Goal: Check status: Verify the current state of an ongoing process or item

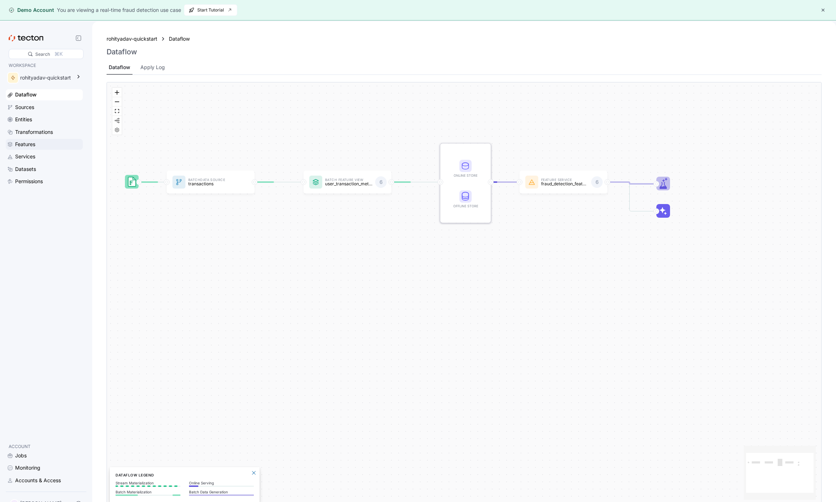
click at [25, 145] on div "Features" at bounding box center [25, 144] width 20 height 8
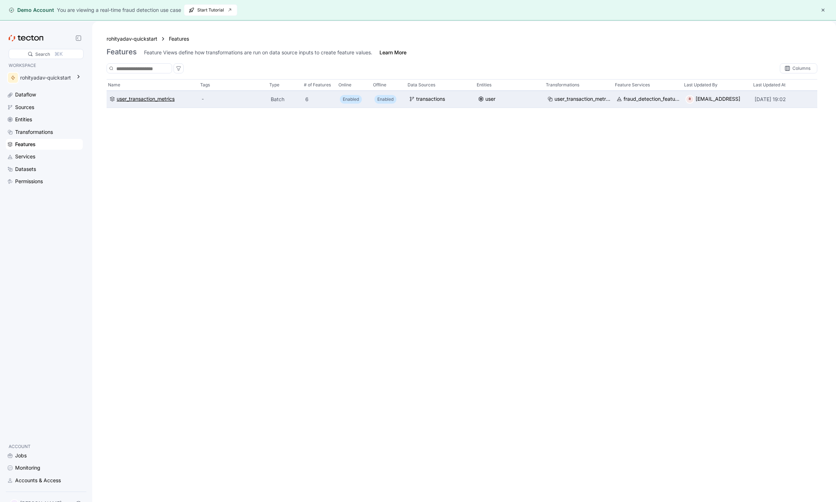
click at [152, 95] on div "user_transaction_metrics" at bounding box center [146, 99] width 58 height 8
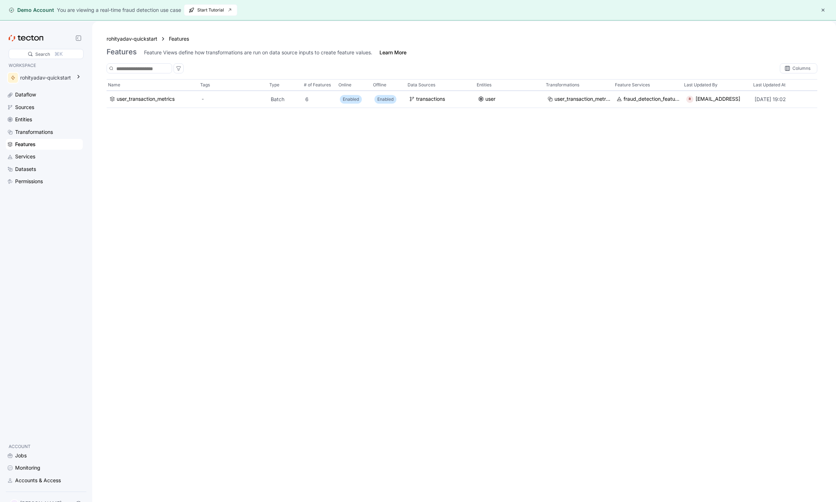
click at [378, 262] on div "Name Tags Type # of Features Online Offline Data Sources Entities Transformatio…" at bounding box center [462, 297] width 711 height 437
click at [48, 136] on div "Transformations" at bounding box center [34, 132] width 38 height 8
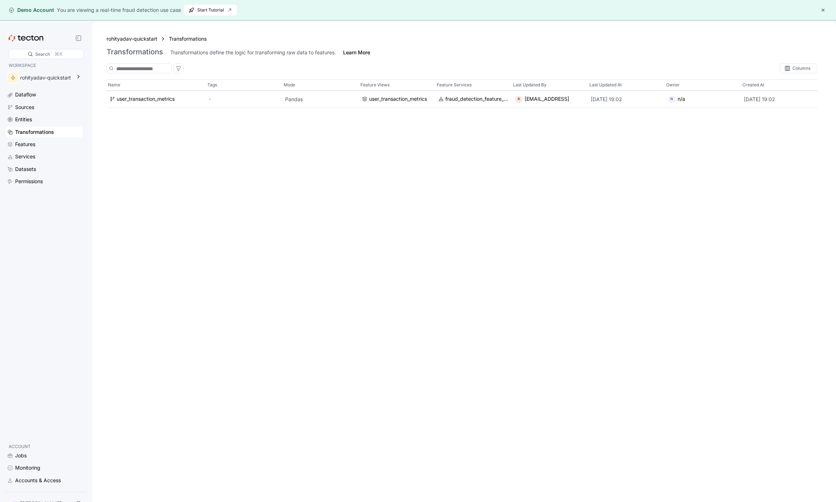
click at [39, 139] on div "Dataflow Sources Entities Transformations Features Services Datasets Permissions" at bounding box center [44, 138] width 77 height 98
click at [38, 143] on div "Features" at bounding box center [48, 144] width 66 height 8
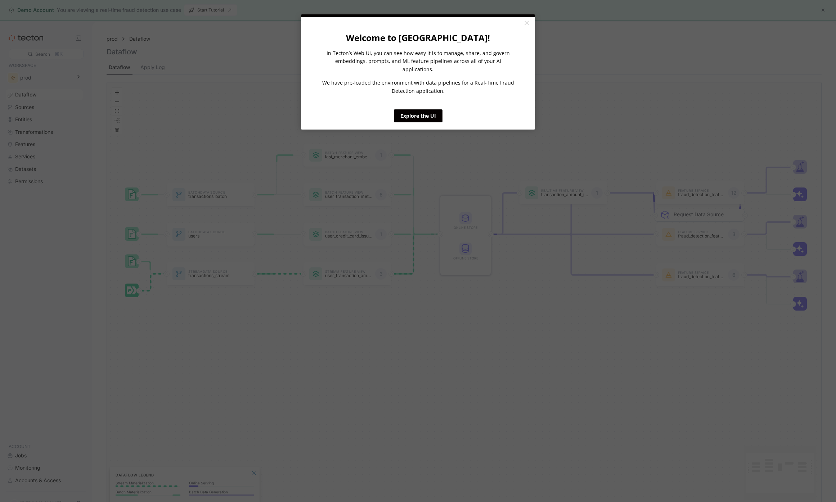
click appcues "× Welcome to Tecton! In Tecton’s Web UI, you can see how easy it is to manage, …"
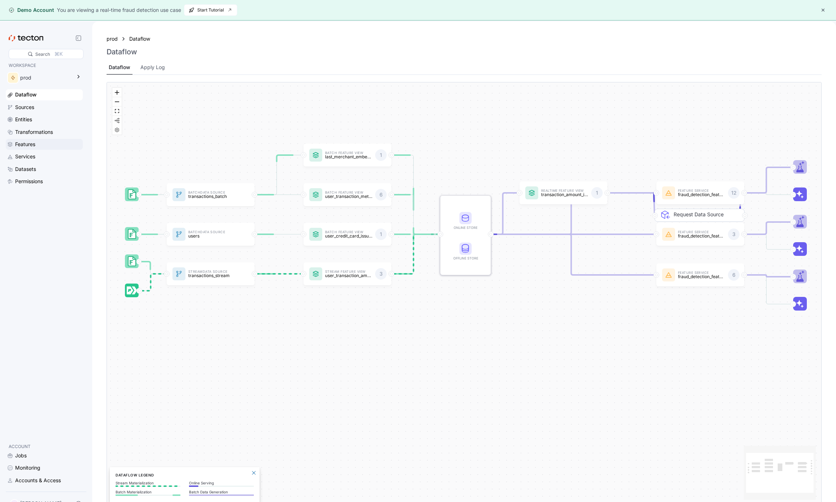
click at [35, 141] on div "Features" at bounding box center [25, 144] width 20 height 8
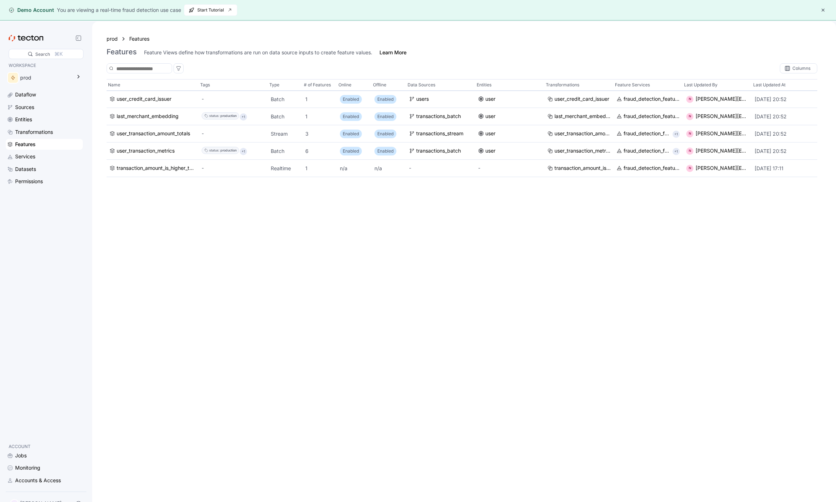
click at [38, 142] on div "Features" at bounding box center [48, 144] width 66 height 8
click at [47, 131] on div "Transformations" at bounding box center [34, 132] width 38 height 8
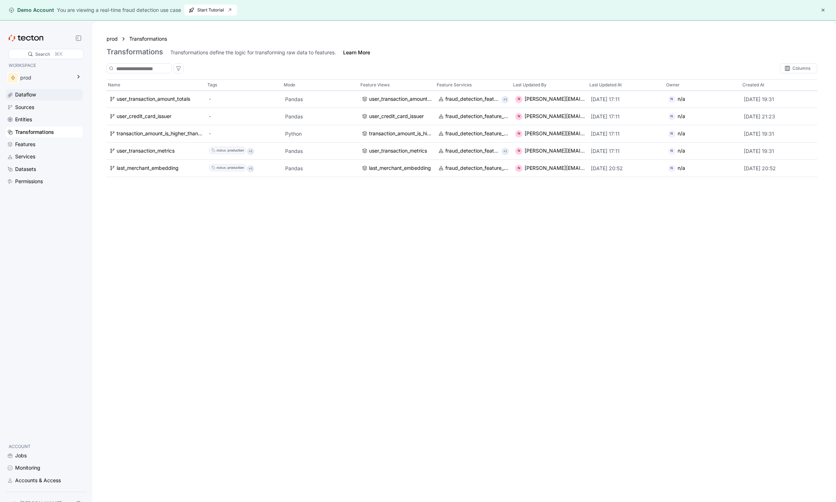
click at [41, 100] on div "Dataflow" at bounding box center [44, 94] width 77 height 11
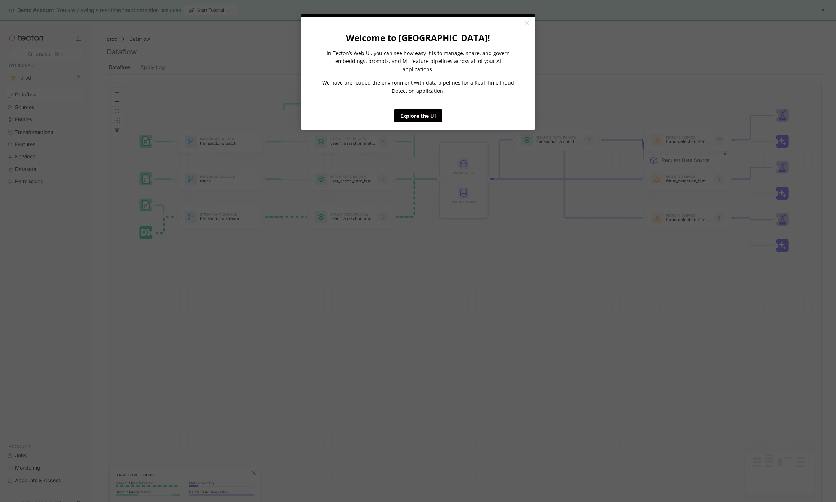
click appcues "× Welcome to Tecton! In Tecton’s Web UI, you can see how easy it is to manage, …"
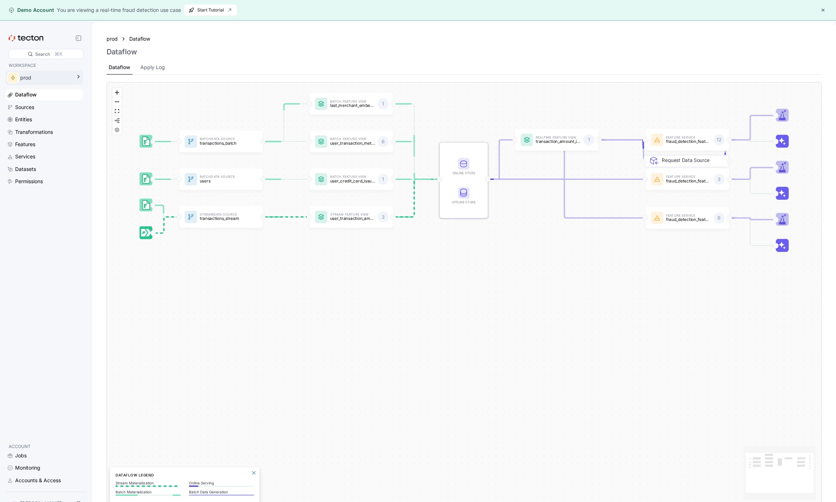
click at [54, 78] on div "prod" at bounding box center [45, 78] width 51 height 8
click at [130, 119] on p "rohityadav-quickstart" at bounding box center [128, 121] width 45 height 7
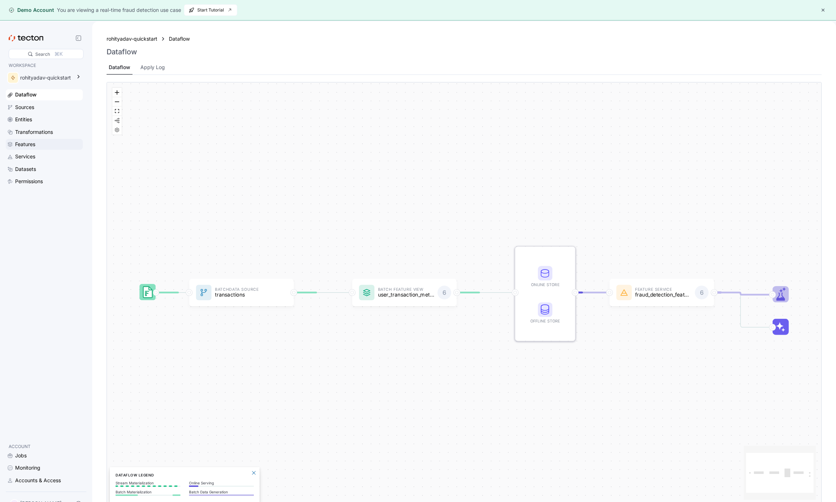
click at [35, 144] on div "Features" at bounding box center [25, 144] width 20 height 8
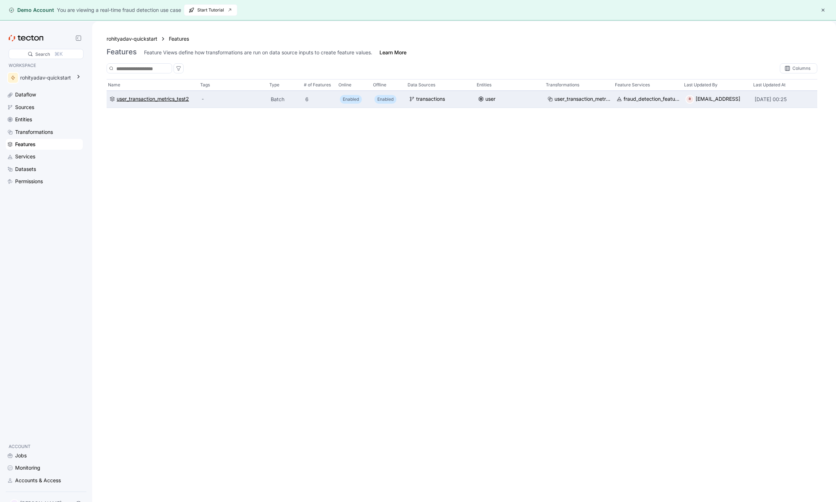
click at [174, 100] on div "user_transaction_metrics_test2" at bounding box center [153, 99] width 72 height 8
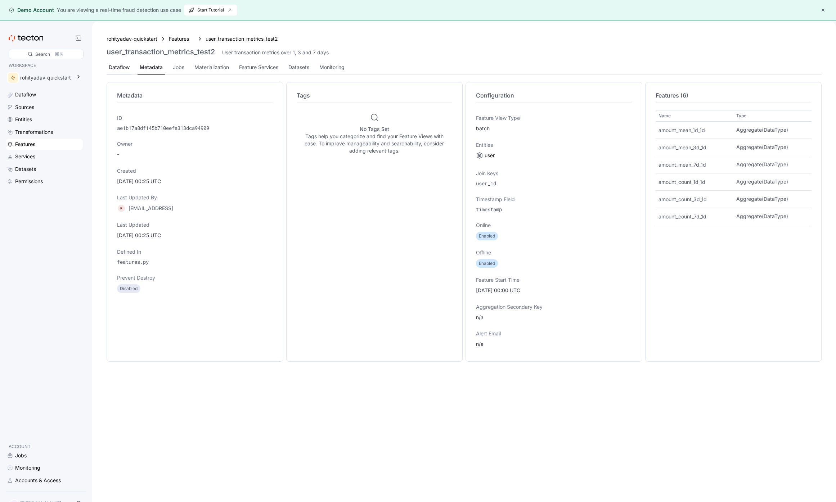
click at [116, 68] on div "Dataflow" at bounding box center [119, 67] width 21 height 8
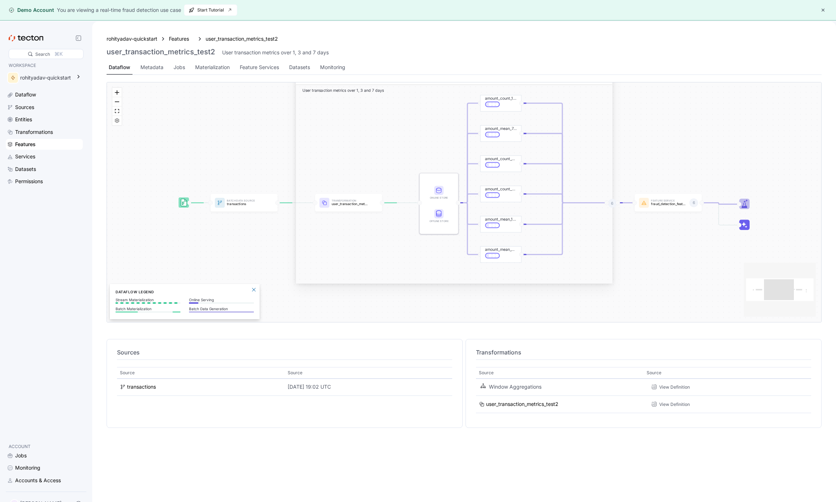
click at [444, 31] on div "rohityadav-quickstart Features user_transaction_metrics_test2 user_transaction_…" at bounding box center [464, 53] width 732 height 53
click at [333, 72] on div "Monitoring" at bounding box center [333, 67] width 30 height 14
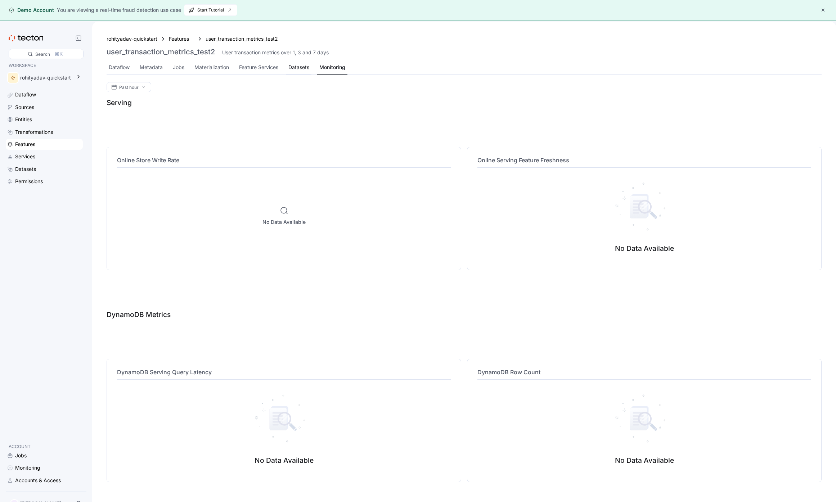
click at [290, 72] on div "Datasets" at bounding box center [298, 67] width 25 height 14
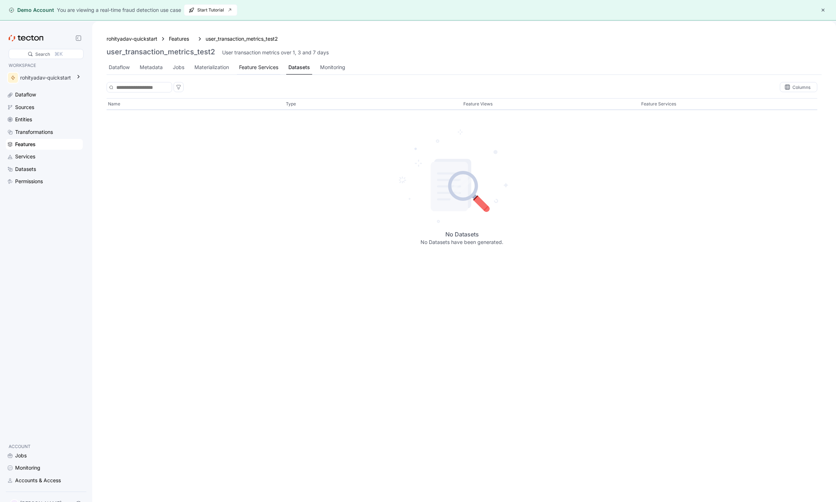
click at [266, 67] on div "Feature Services" at bounding box center [258, 67] width 39 height 8
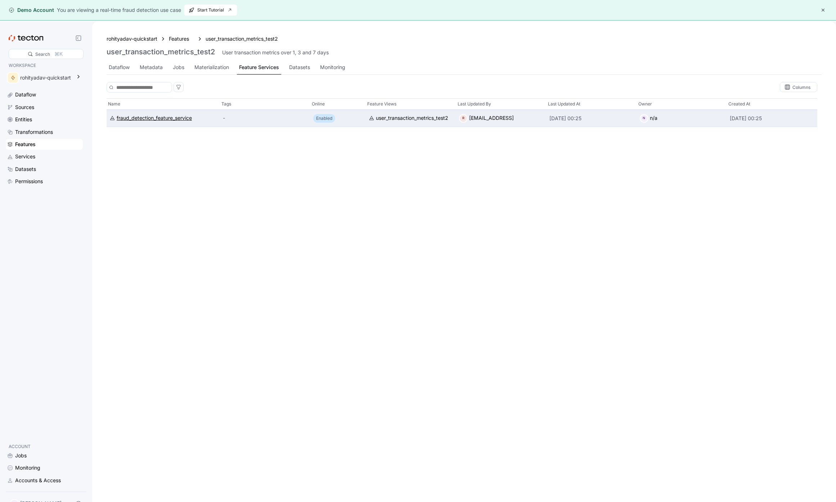
click at [149, 117] on div "fraud_detection_feature_service" at bounding box center [154, 118] width 75 height 8
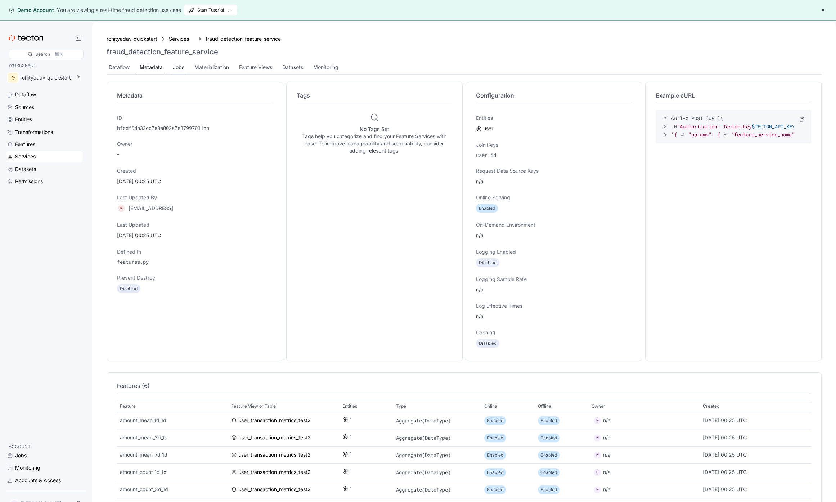
click at [173, 69] on div "Jobs" at bounding box center [179, 67] width 12 height 8
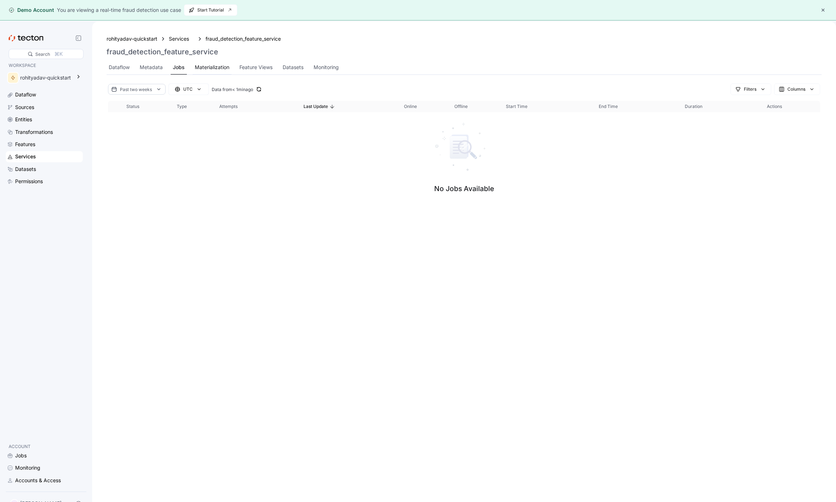
click at [201, 66] on div "Materialization" at bounding box center [212, 67] width 35 height 8
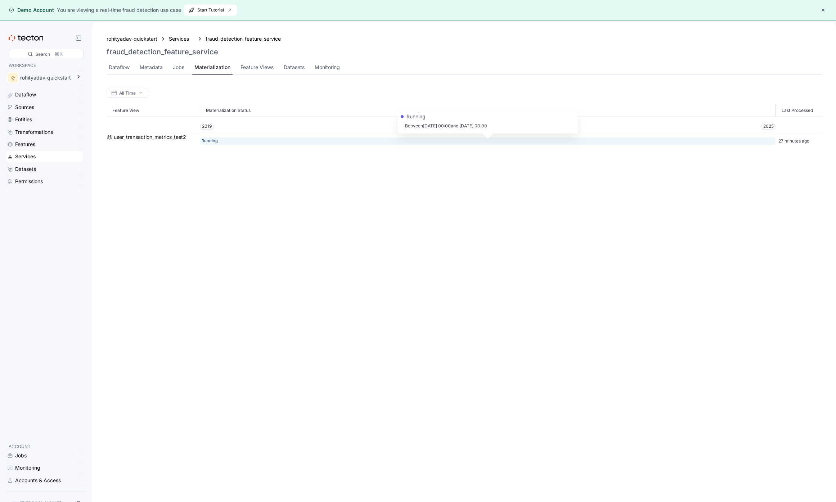
click at [221, 139] on rect at bounding box center [487, 141] width 575 height 7
click at [158, 140] on div "user_transaction_metrics_test2" at bounding box center [150, 137] width 72 height 8
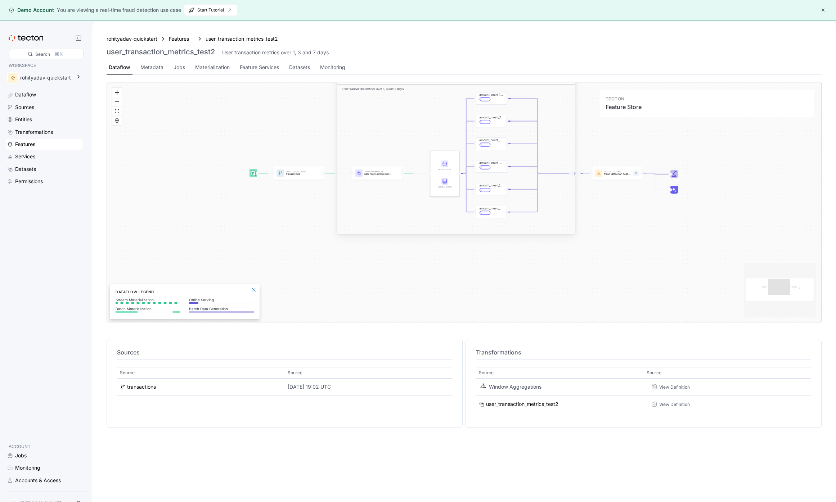
click at [455, 185] on div at bounding box center [444, 173] width 29 height 45
click at [443, 184] on rect at bounding box center [444, 181] width 7 height 7
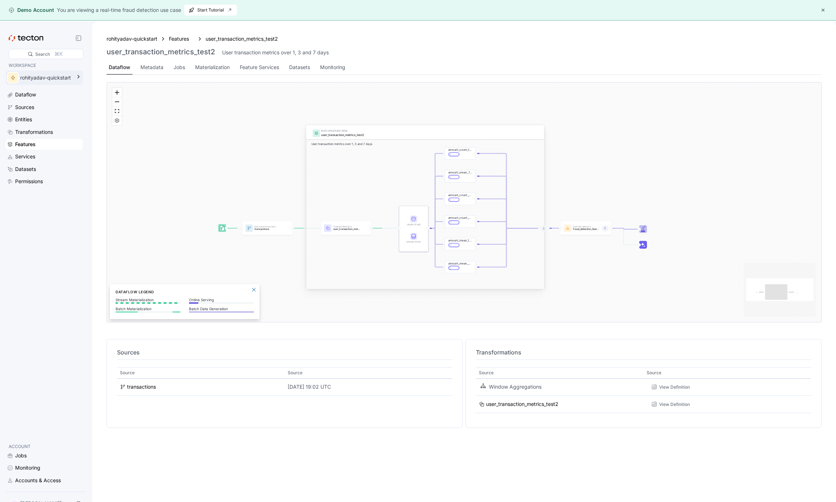
click at [41, 76] on div "rohityadav-quickstart" at bounding box center [45, 78] width 51 height 8
click at [44, 55] on div "Search" at bounding box center [42, 54] width 15 height 7
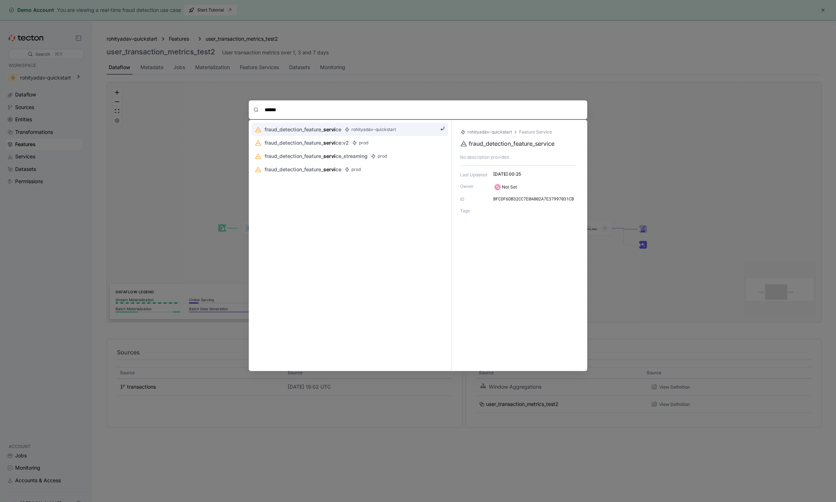
type input "*******"
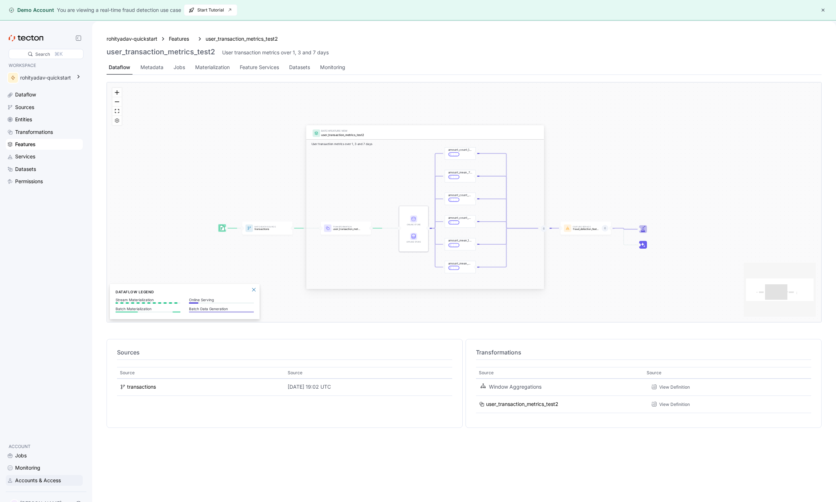
click at [43, 478] on div "Accounts & Access" at bounding box center [38, 481] width 46 height 8
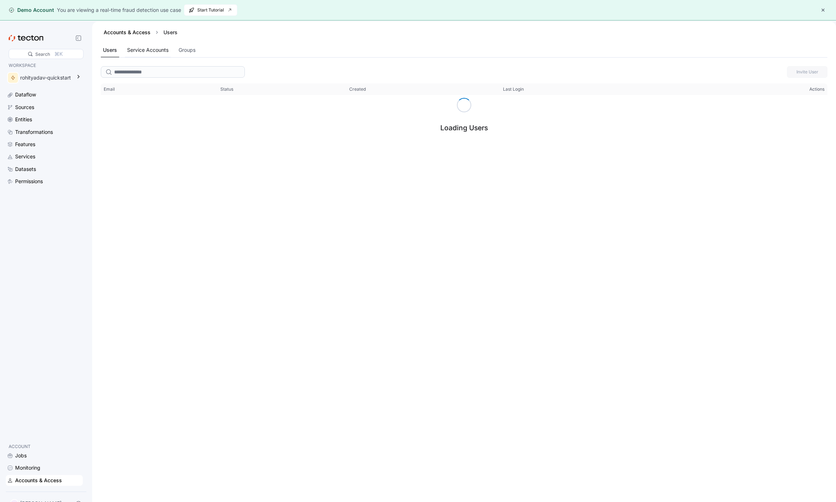
click at [157, 50] on div "Service Accounts" at bounding box center [147, 50] width 41 height 8
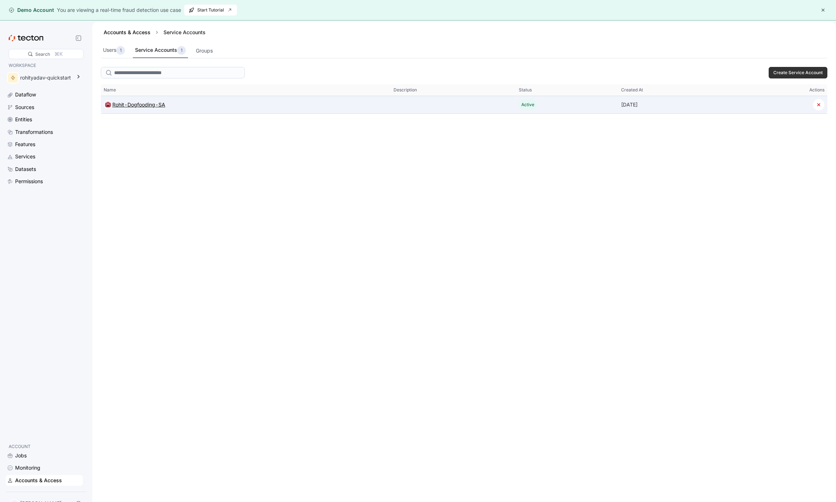
click at [137, 102] on div "Rohit-Dogfooding-SA" at bounding box center [138, 104] width 53 height 9
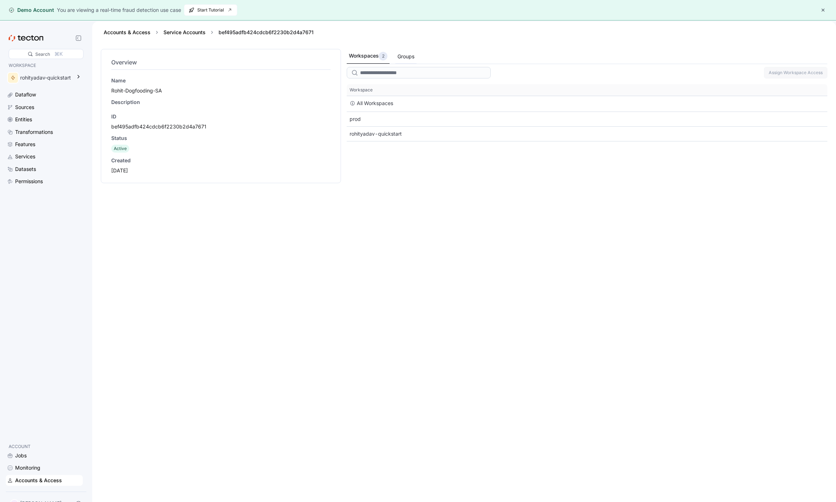
click at [405, 54] on div "Groups" at bounding box center [405, 57] width 17 height 8
click at [373, 56] on div "Workspaces 2" at bounding box center [368, 56] width 38 height 9
click at [29, 139] on div "Features" at bounding box center [44, 144] width 77 height 11
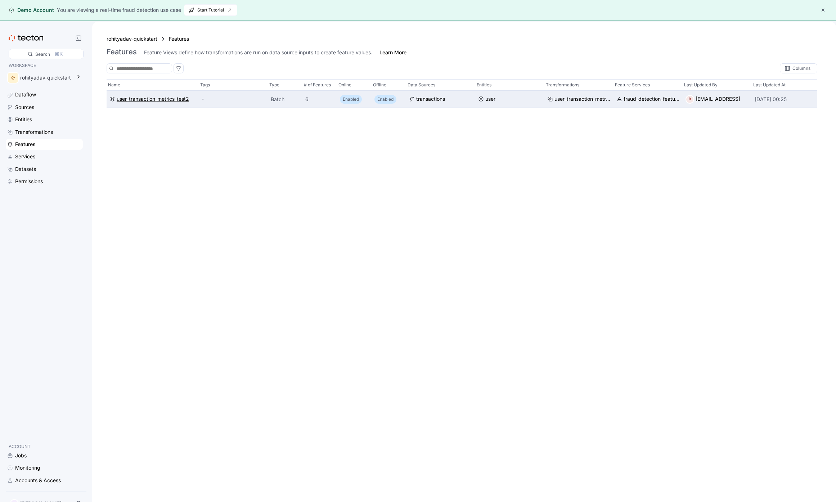
click at [157, 98] on div "user_transaction_metrics_test2" at bounding box center [153, 99] width 72 height 8
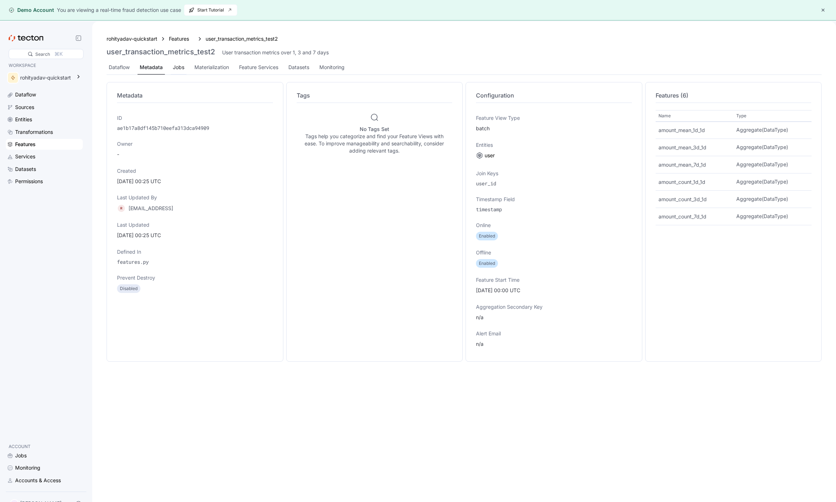
click at [184, 67] on div "Jobs" at bounding box center [179, 67] width 16 height 14
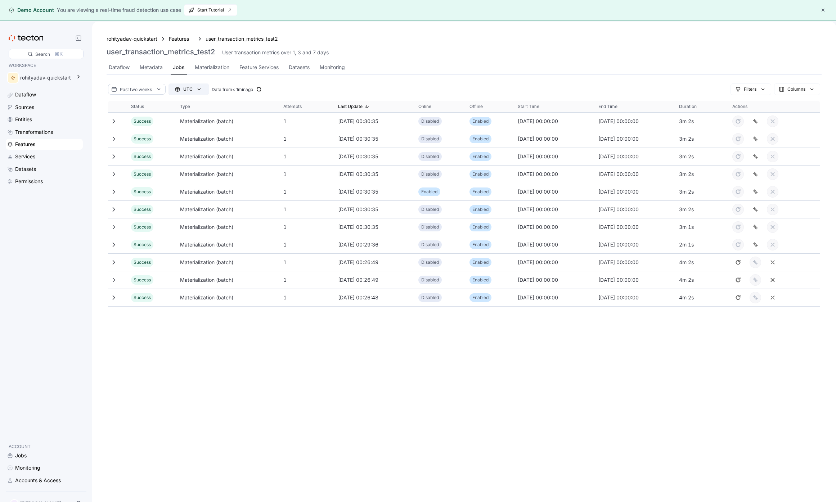
click at [184, 89] on div "UTC" at bounding box center [187, 89] width 9 height 7
click at [180, 115] on span "PDT" at bounding box center [178, 115] width 10 height 6
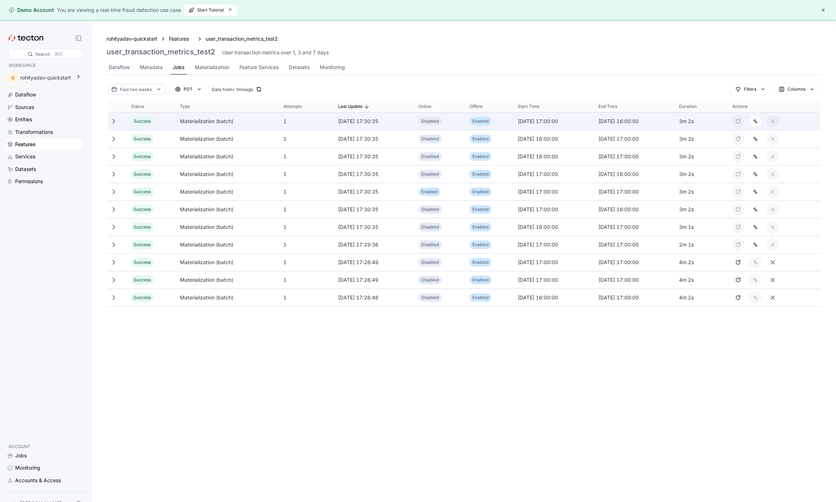
click at [199, 120] on div "Materialization (batch)" at bounding box center [228, 121] width 103 height 14
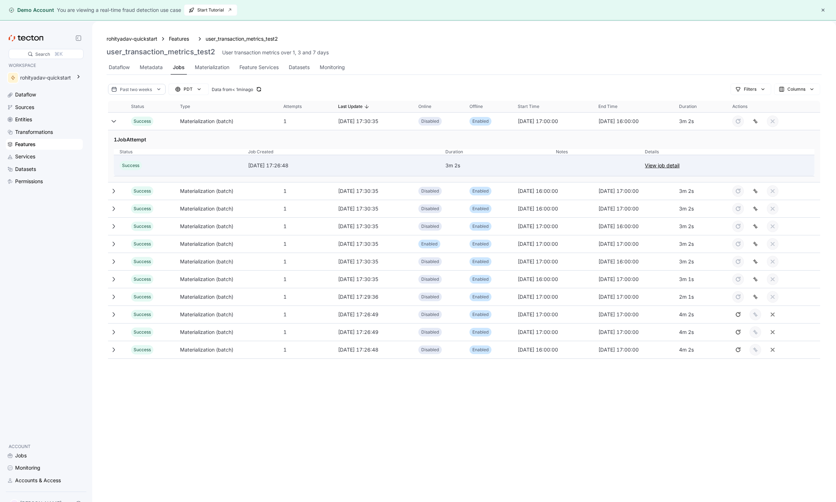
click at [672, 163] on link "View job detail" at bounding box center [662, 165] width 35 height 9
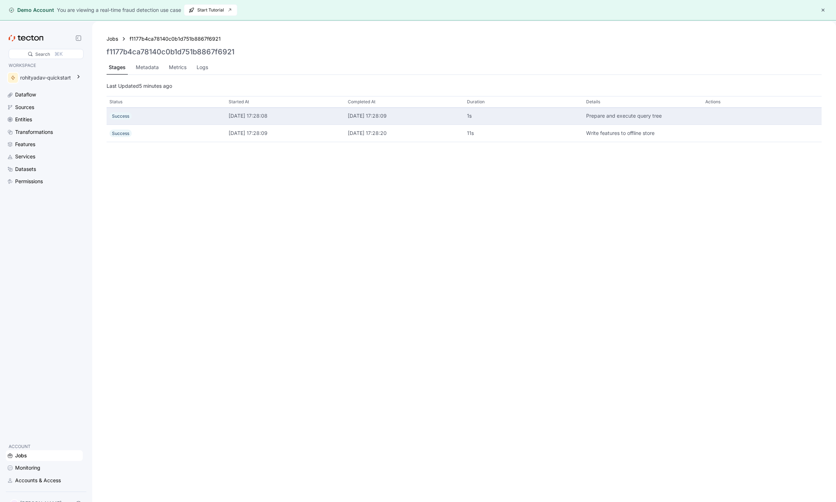
click at [291, 114] on div "2025-08-13 17:28:08" at bounding box center [285, 116] width 113 height 8
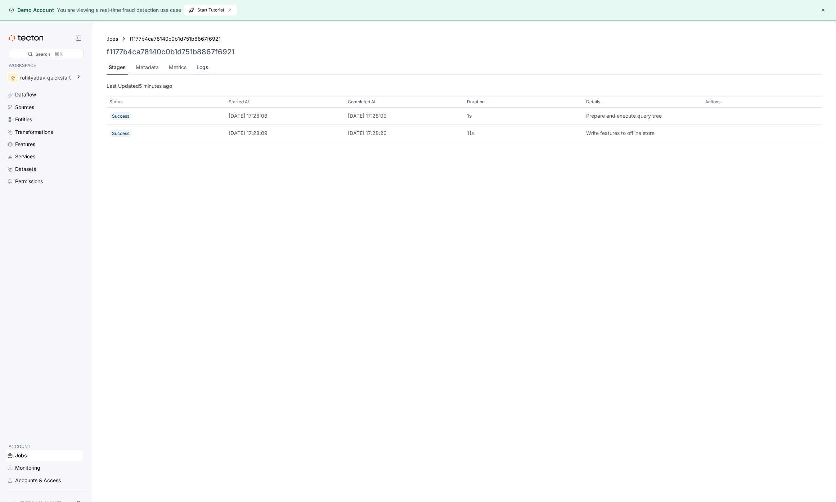
click at [203, 67] on div "Logs" at bounding box center [203, 67] width 12 height 8
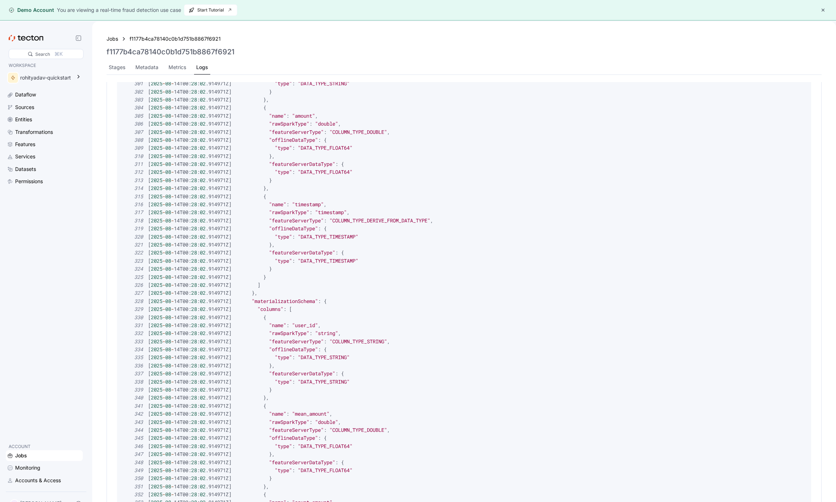
scroll to position [2060, 0]
